Goal: Information Seeking & Learning: Learn about a topic

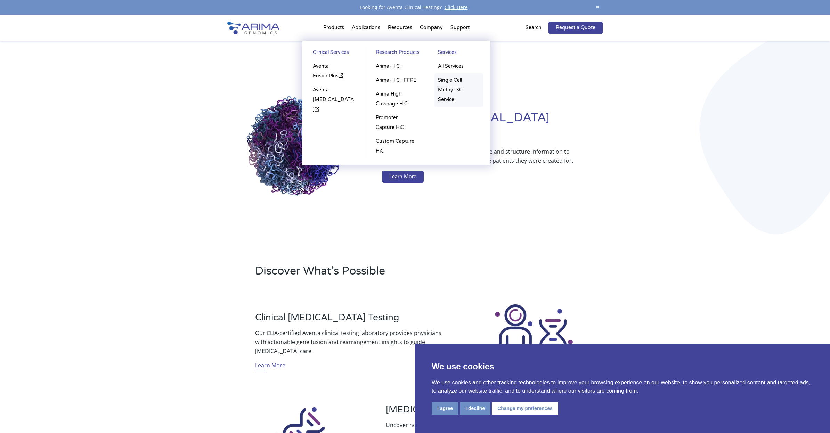
click at [453, 90] on link "Single Cell Methyl-3C Service" at bounding box center [459, 89] width 49 height 33
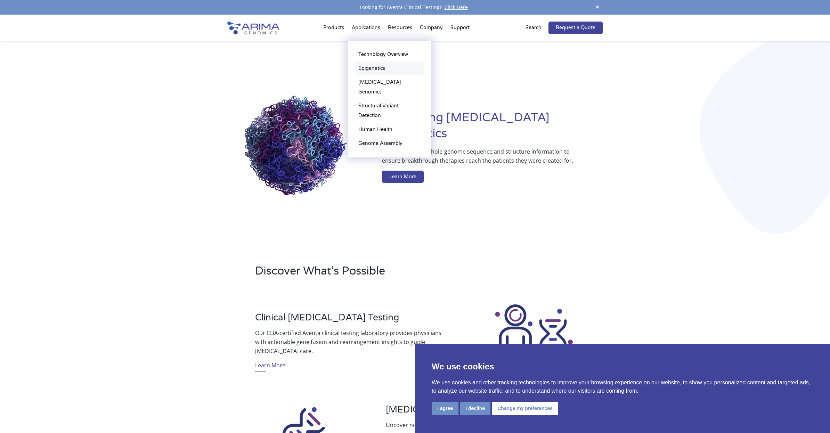
click at [371, 66] on link "Epigenetics" at bounding box center [390, 69] width 70 height 14
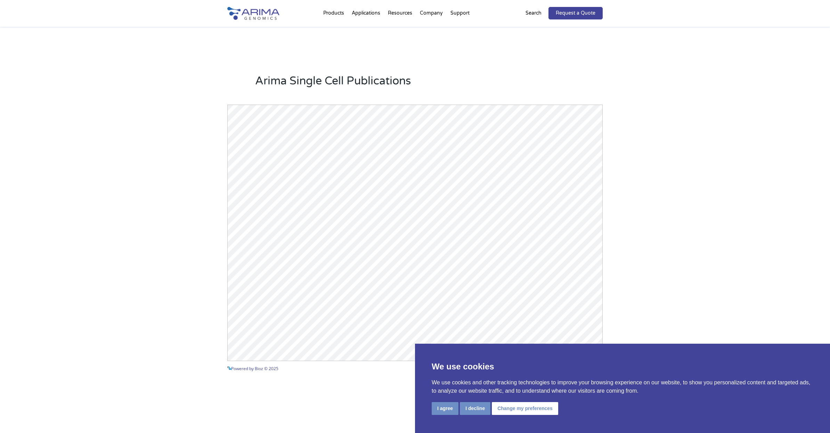
scroll to position [556, 0]
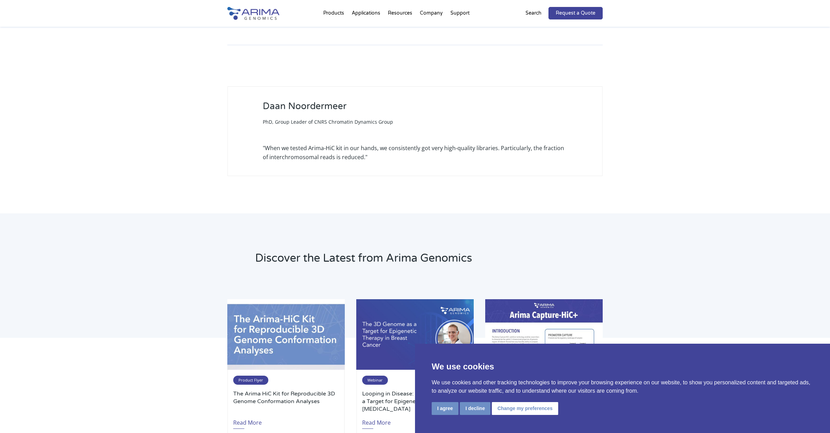
scroll to position [807, 0]
